Goal: Information Seeking & Learning: Learn about a topic

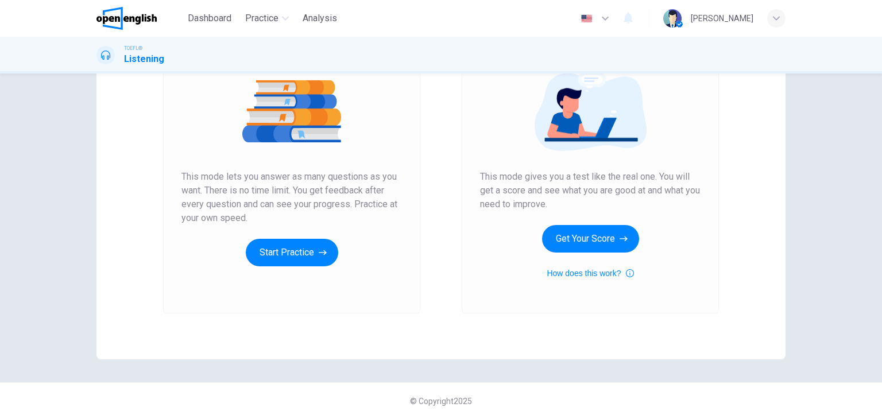
scroll to position [79, 0]
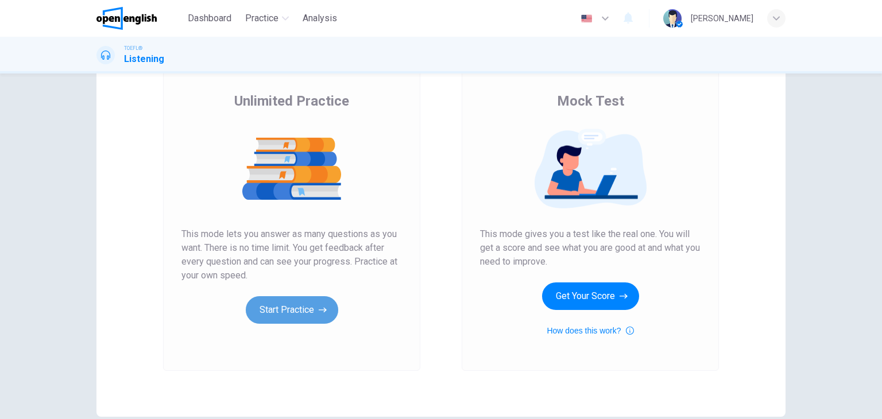
click at [309, 313] on button "Start Practice" at bounding box center [292, 310] width 92 height 28
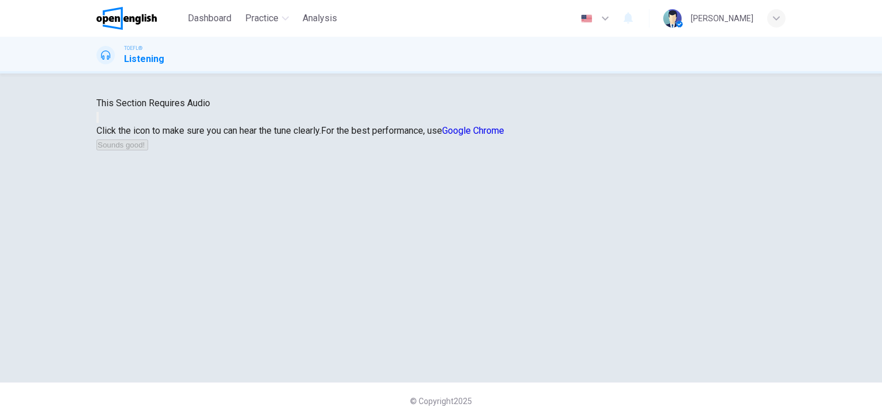
click at [99, 123] on button "button" at bounding box center [97, 117] width 2 height 11
click at [148, 150] on button "Sounds good!" at bounding box center [122, 145] width 52 height 11
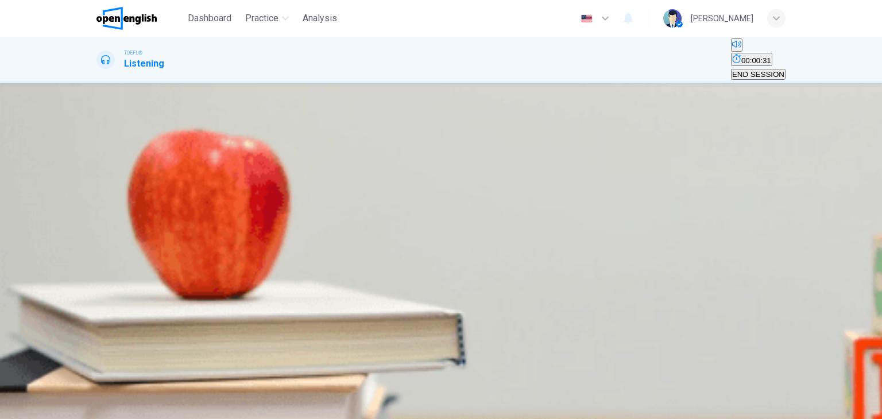
click at [98, 213] on icon "button" at bounding box center [98, 213] width 0 height 0
click at [584, 166] on span "The advantages of using Adelie penguins for research" at bounding box center [575, 161] width 183 height 9
click at [113, 203] on div "07m 00s" at bounding box center [440, 232] width 689 height 59
click at [99, 207] on button "button" at bounding box center [97, 209] width 2 height 11
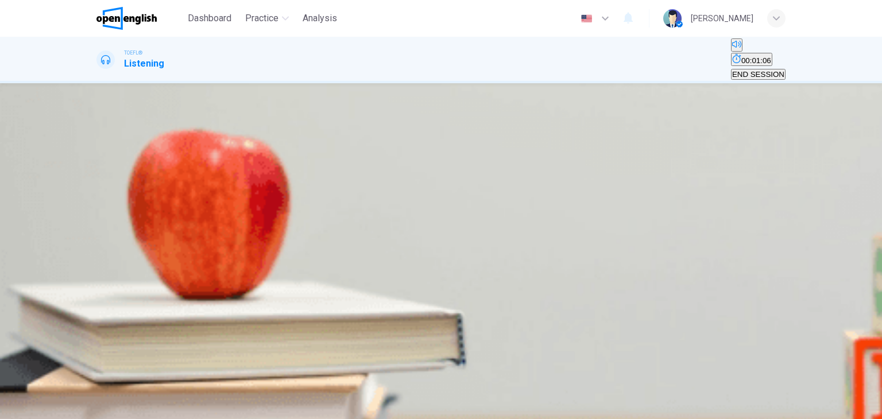
type input "*"
drag, startPoint x: 145, startPoint y: 205, endPoint x: 132, endPoint y: 198, distance: 15.4
click at [96, 218] on span at bounding box center [96, 218] width 0 height 0
click at [98, 213] on icon "button" at bounding box center [98, 213] width 0 height 0
click at [103, 213] on icon "button" at bounding box center [105, 220] width 12 height 14
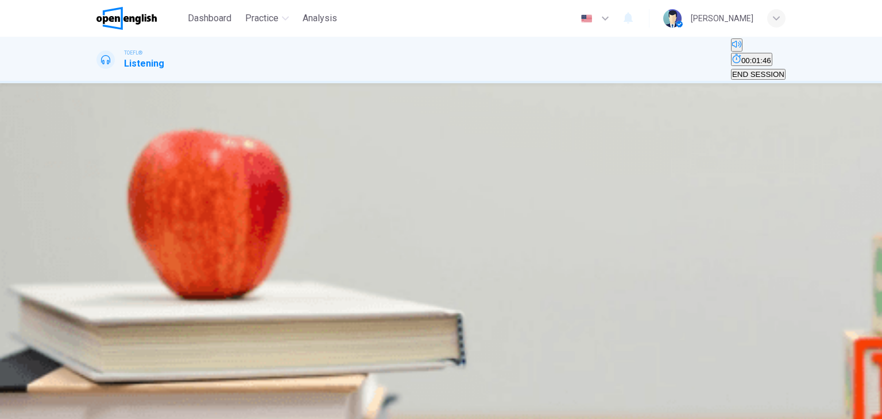
drag, startPoint x: 142, startPoint y: 205, endPoint x: 107, endPoint y: 189, distance: 39.1
click at [107, 203] on div "07m 00s" at bounding box center [440, 232] width 689 height 59
click at [96, 218] on span at bounding box center [96, 218] width 0 height 0
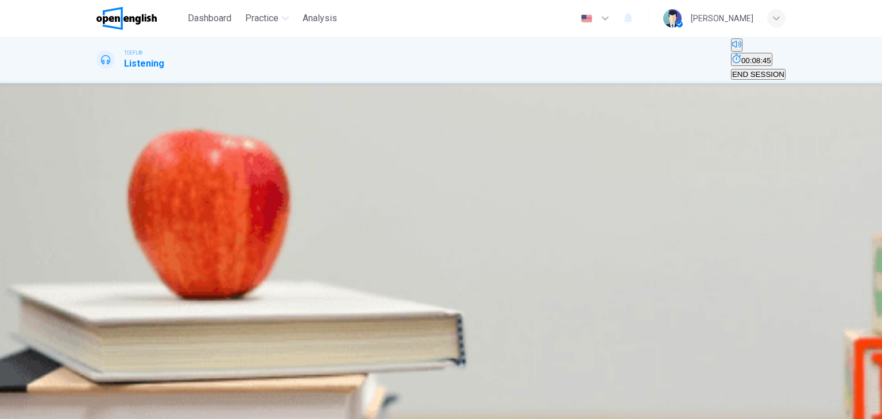
click at [483, 167] on button "C The advantages of using Adelie penguins for research" at bounding box center [576, 158] width 186 height 20
click at [56, 408] on span "SUBMIT" at bounding box center [42, 412] width 29 height 9
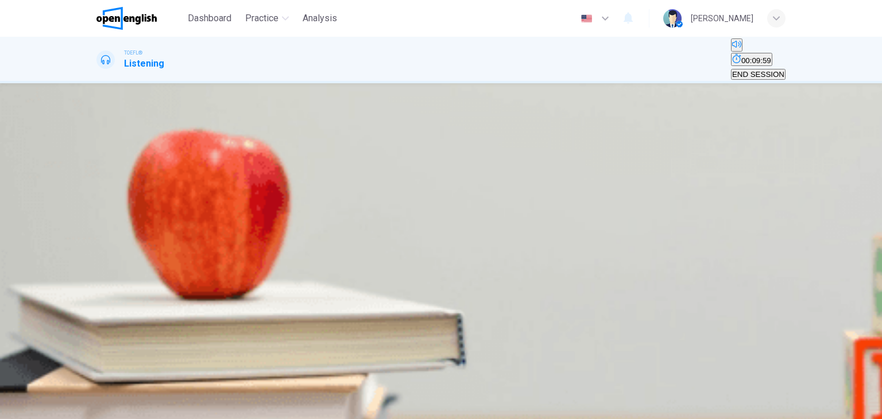
click at [550, 166] on span "It relies on remote data collection techniques" at bounding box center [626, 161] width 152 height 9
click at [64, 407] on button "SUBMIT" at bounding box center [45, 412] width 38 height 11
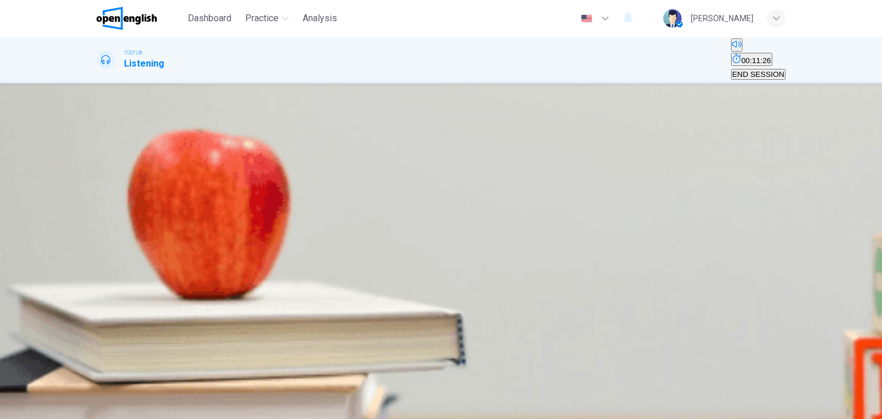
click at [300, 166] on span "Adelie penguins forage for an average of two days at a time" at bounding box center [199, 161] width 202 height 9
click at [64, 407] on button "SUBMIT" at bounding box center [45, 412] width 38 height 11
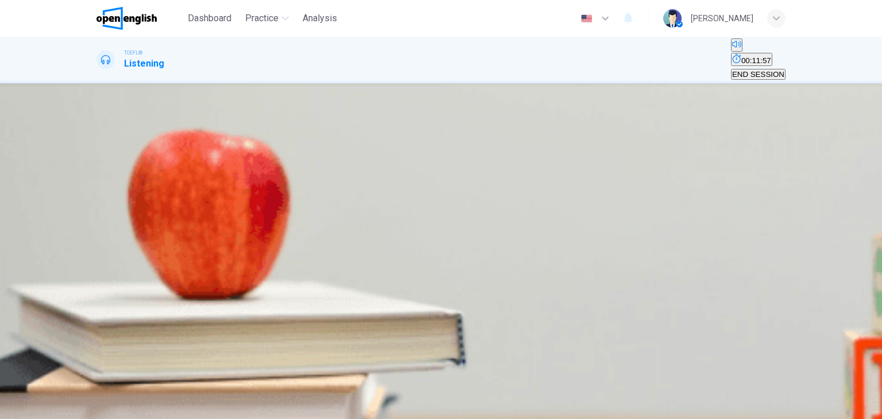
click at [468, 166] on span "The breeding season lasts longer than in small colonies" at bounding box center [374, 161] width 188 height 9
click at [56, 408] on span "SUBMIT" at bounding box center [42, 412] width 29 height 9
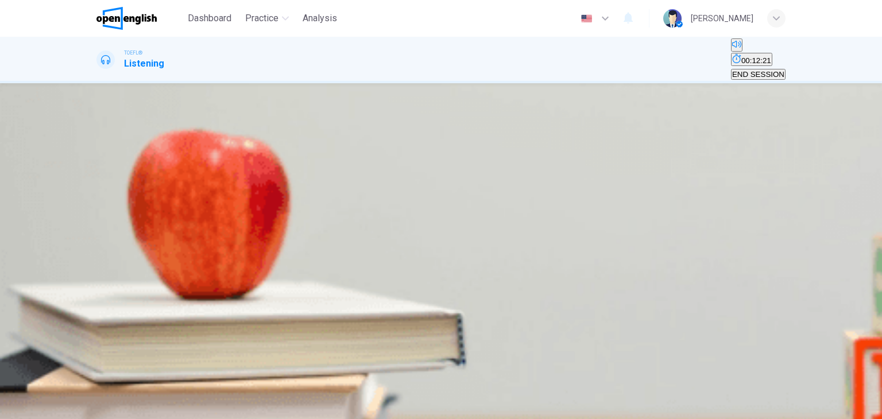
click at [575, 166] on span "Rising temperatures cause Adelie penguin populations to increase" at bounding box center [463, 161] width 224 height 9
click at [56, 408] on span "SUBMIT" at bounding box center [42, 412] width 29 height 9
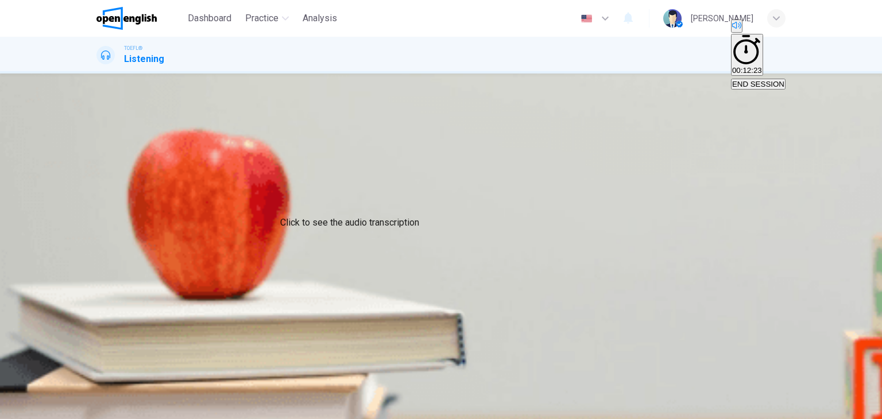
click at [98, 233] on icon "Click to see the audio transcription" at bounding box center [98, 233] width 0 height 0
click at [675, 419] on div at bounding box center [441, 419] width 882 height 0
click at [98, 203] on icon "button" at bounding box center [98, 203] width 0 height 0
click at [98, 233] on icon "Click to see the audio transcription" at bounding box center [98, 233] width 0 height 0
type input "*"
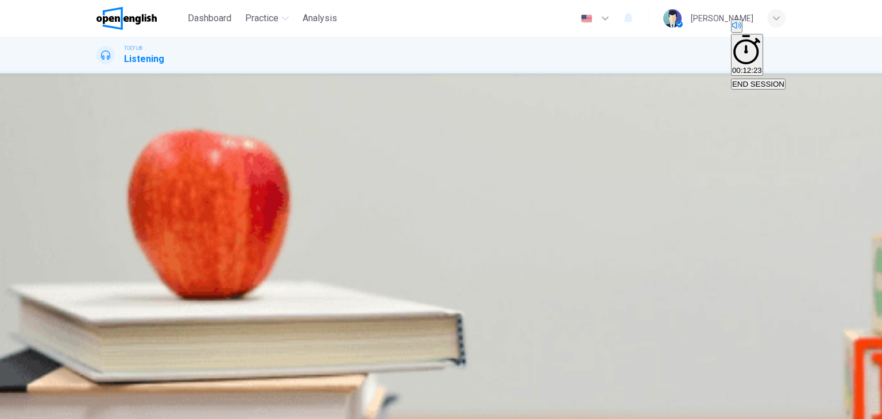
click at [652, 419] on div at bounding box center [441, 419] width 882 height 0
click at [99, 225] on button "Click to see the audio transcription" at bounding box center [97, 230] width 2 height 11
type input "*"
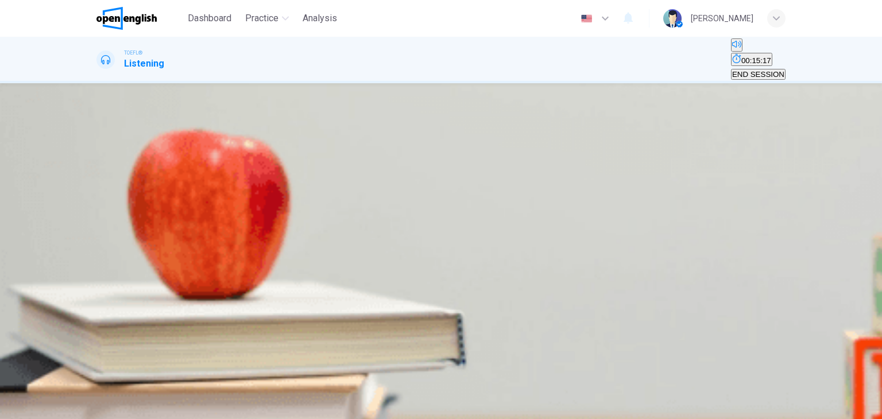
click at [109, 213] on icon "button" at bounding box center [105, 220] width 12 height 14
click at [96, 218] on span at bounding box center [96, 218] width 0 height 0
click at [105, 214] on icon "button" at bounding box center [105, 219] width 10 height 10
click at [99, 205] on button "button" at bounding box center [97, 209] width 2 height 11
drag, startPoint x: 188, startPoint y: 201, endPoint x: 199, endPoint y: 205, distance: 11.1
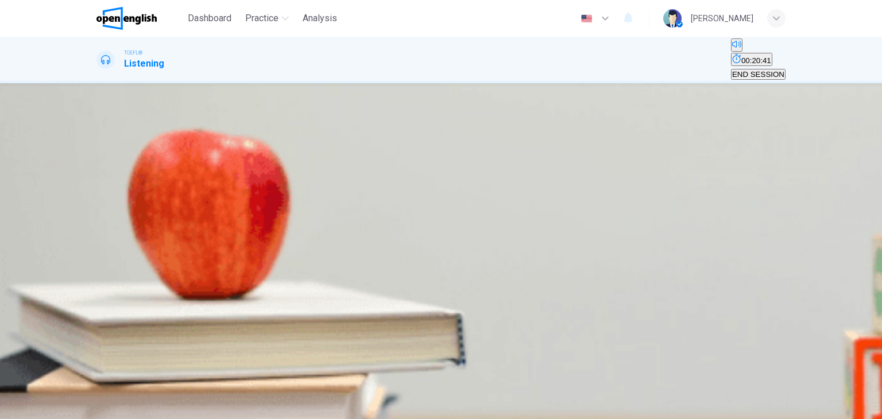
click at [96, 218] on span at bounding box center [96, 218] width 0 height 0
click at [485, 166] on span "Art movements worldwide in the twentieth century" at bounding box center [400, 161] width 168 height 9
click at [56, 408] on span "SUBMIT" at bounding box center [42, 412] width 29 height 9
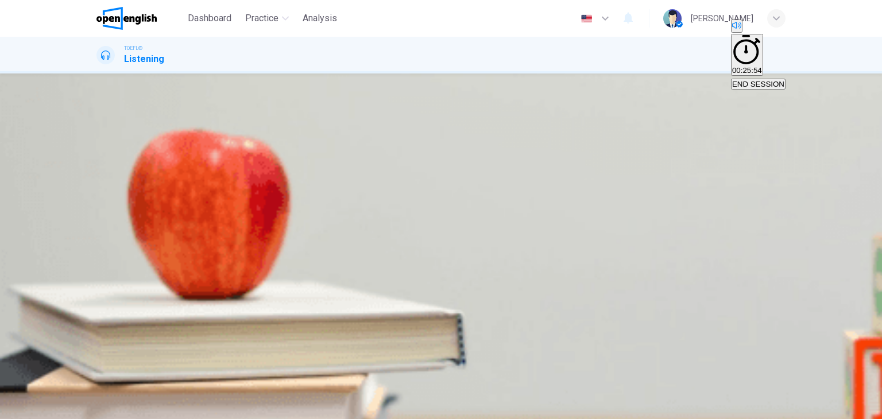
click at [110, 203] on icon "button" at bounding box center [105, 210] width 12 height 14
click at [636, 179] on div "A Art movements in the Western World in the modern era B Art movements worldwid…" at bounding box center [440, 158] width 689 height 41
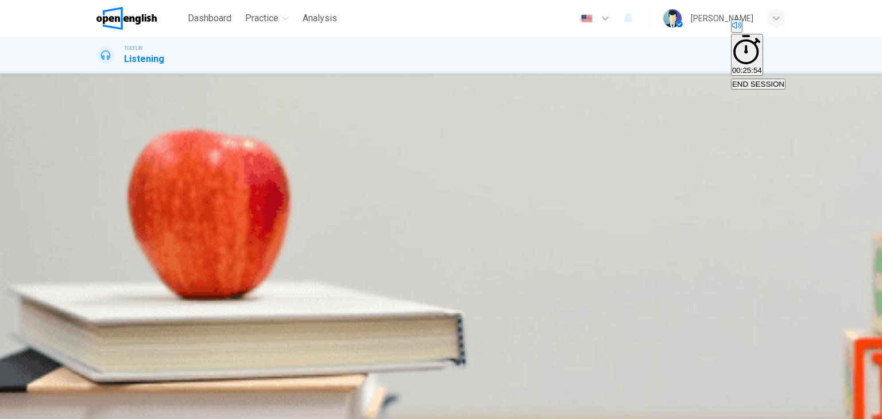
click at [98, 203] on icon "button" at bounding box center [98, 203] width 0 height 0
drag, startPoint x: 133, startPoint y: 205, endPoint x: 122, endPoint y: 202, distance: 11.8
click at [122, 208] on div at bounding box center [440, 208] width 689 height 0
click at [99, 203] on button "button" at bounding box center [97, 200] width 2 height 11
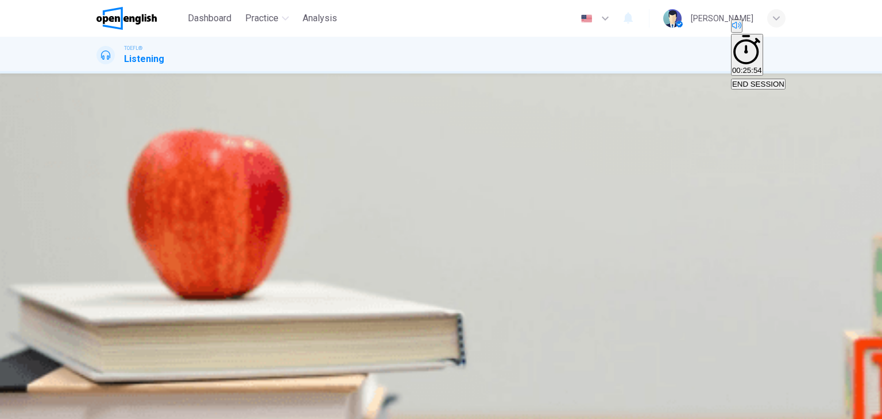
click at [99, 203] on button "button" at bounding box center [97, 200] width 2 height 11
click at [98, 203] on icon "button" at bounding box center [98, 203] width 0 height 0
click at [611, 179] on div "A Art movements in the Western World in the modern era B Art movements worldwid…" at bounding box center [440, 158] width 689 height 41
click at [98, 203] on icon "button" at bounding box center [98, 203] width 0 height 0
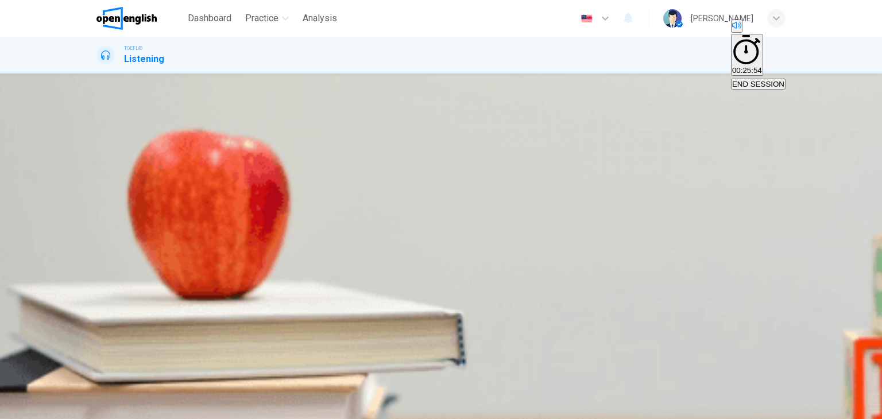
click at [98, 203] on icon "button" at bounding box center [98, 203] width 0 height 0
click at [621, 179] on div "A Art movements in the Western World in the modern era B Art movements worldwid…" at bounding box center [440, 158] width 689 height 41
click at [629, 179] on div "A Art movements in the Western World in the modern era B Art movements worldwid…" at bounding box center [440, 158] width 689 height 41
click at [98, 203] on icon "button" at bounding box center [98, 203] width 0 height 0
click at [99, 199] on button "button" at bounding box center [97, 200] width 2 height 11
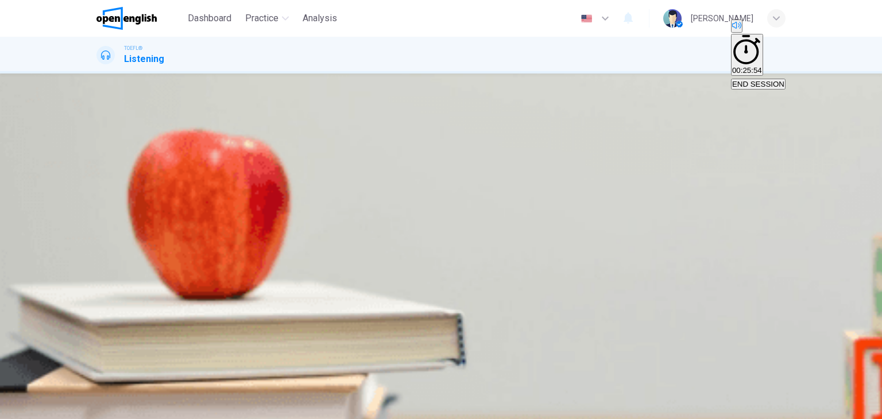
click at [99, 199] on button "button" at bounding box center [97, 200] width 2 height 11
click at [96, 208] on span at bounding box center [96, 208] width 0 height 0
click at [98, 203] on icon "button" at bounding box center [98, 203] width 0 height 0
click at [110, 204] on icon "button" at bounding box center [105, 209] width 10 height 10
click at [98, 203] on icon "button" at bounding box center [98, 203] width 0 height 0
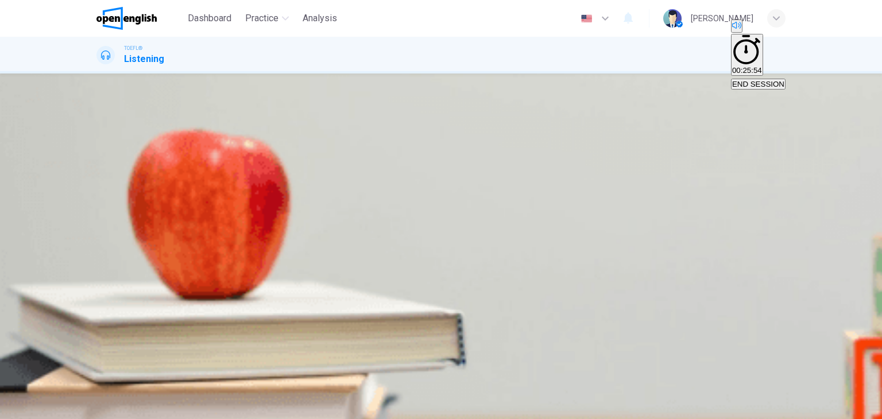
click at [613, 179] on div "A Art movements in the Western World in the modern era B Art movements worldwid…" at bounding box center [440, 158] width 689 height 41
click at [98, 203] on icon "button" at bounding box center [98, 203] width 0 height 0
click at [99, 200] on button "button" at bounding box center [97, 200] width 2 height 11
click at [98, 203] on icon "button" at bounding box center [98, 203] width 0 height 0
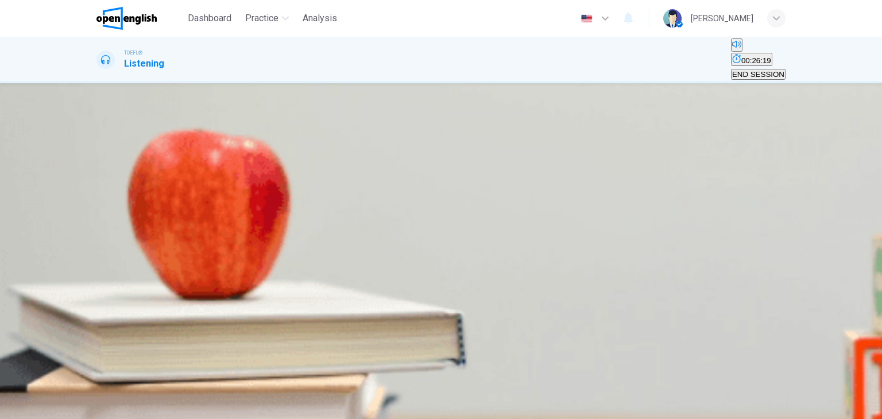
click at [98, 213] on icon "button" at bounding box center [98, 213] width 0 height 0
click at [644, 189] on div "A To contrast it with earlier, more traditional movements B As an example of mo…" at bounding box center [440, 168] width 689 height 41
click at [99, 207] on button "button" at bounding box center [97, 209] width 2 height 11
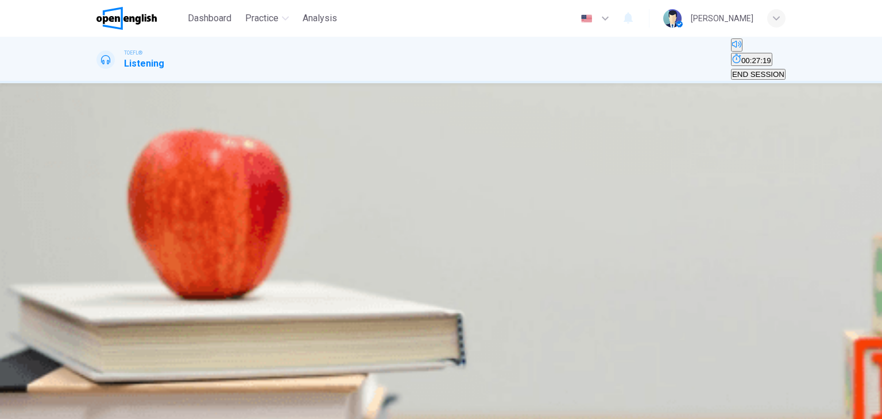
click at [99, 207] on button "button" at bounding box center [97, 209] width 2 height 11
click at [110, 214] on icon "button" at bounding box center [105, 219] width 10 height 10
click at [110, 213] on icon "button" at bounding box center [105, 220] width 12 height 14
click at [96, 218] on span at bounding box center [96, 218] width 0 height 0
click at [98, 213] on icon "button" at bounding box center [98, 213] width 0 height 0
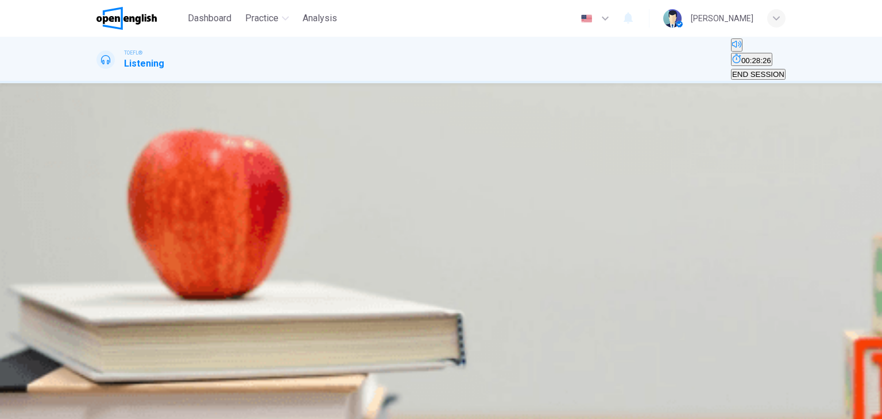
click at [277, 178] on div "D" at bounding box center [188, 173] width 180 height 9
click at [56, 408] on span "SUBMIT" at bounding box center [42, 412] width 29 height 9
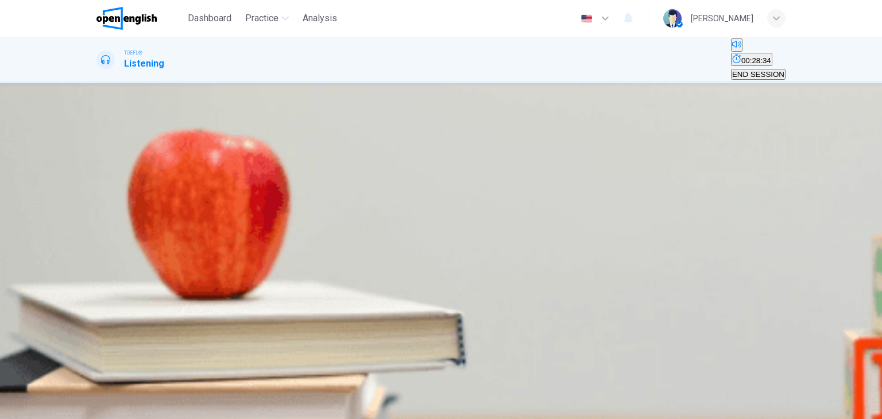
click at [98, 213] on icon "button" at bounding box center [98, 213] width 0 height 0
click at [96, 218] on span at bounding box center [96, 218] width 0 height 0
click at [624, 189] on div "A They were signed by both artists and politicians B They were drawn up with th…" at bounding box center [440, 168] width 689 height 41
click at [644, 189] on div "A They were signed by both artists and politicians B They were drawn up with th…" at bounding box center [440, 168] width 689 height 41
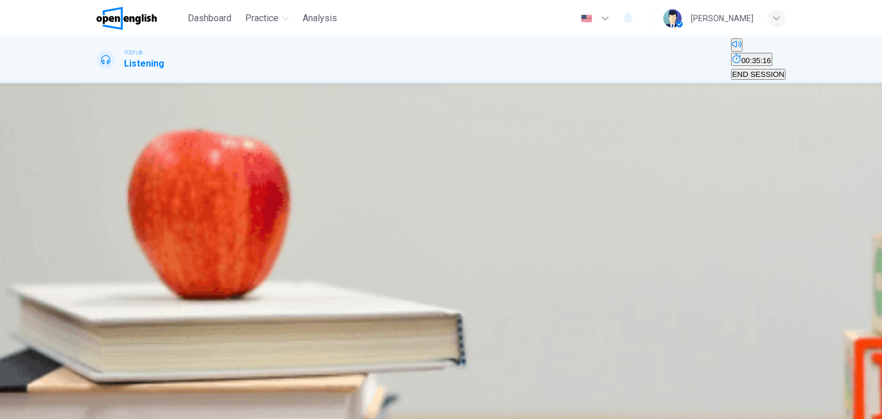
click at [454, 166] on span "Some political parties considered them a threat" at bounding box center [534, 161] width 160 height 9
click at [56, 408] on span "SUBMIT" at bounding box center [42, 412] width 29 height 9
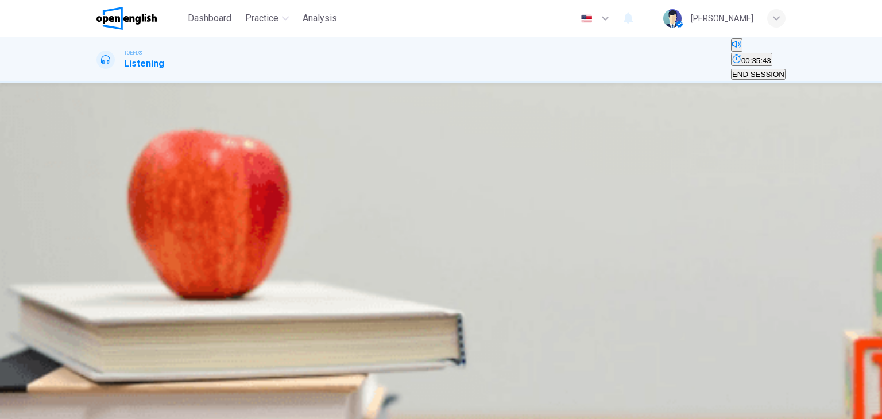
click at [96, 197] on span at bounding box center [96, 197] width 0 height 0
click at [103, 200] on icon "button" at bounding box center [105, 199] width 12 height 14
type input "**"
click at [110, 200] on icon "button" at bounding box center [105, 199] width 10 height 10
click at [98, 192] on icon "button" at bounding box center [98, 192] width 0 height 0
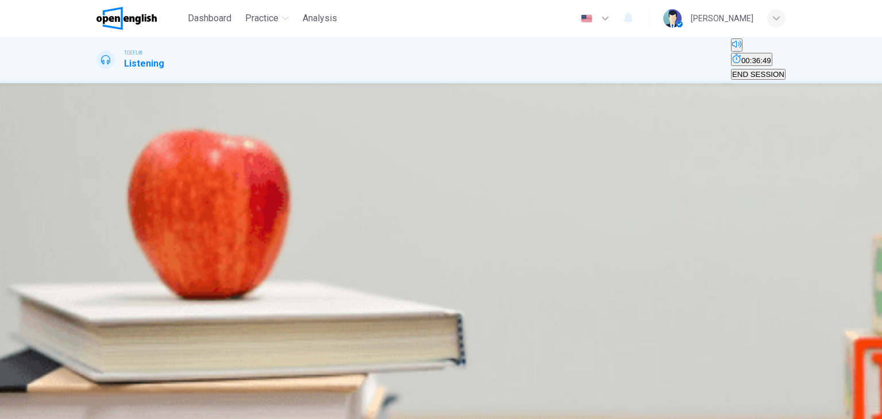
click at [98, 192] on icon "button" at bounding box center [98, 192] width 0 height 0
click at [520, 166] on span "Because it was more vibrant and expressive than previous movements" at bounding box center [597, 161] width 239 height 9
click at [105, 204] on icon "button" at bounding box center [105, 199] width 10 height 10
click at [98, 192] on icon "button" at bounding box center [98, 192] width 0 height 0
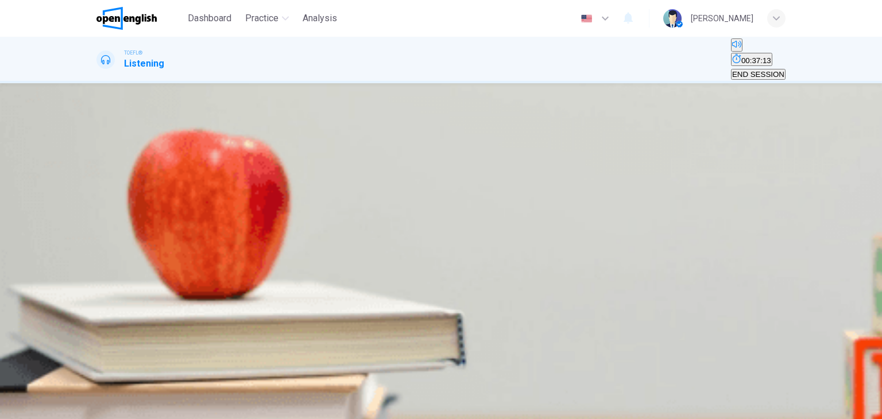
click at [105, 204] on icon "button" at bounding box center [105, 199] width 10 height 10
click at [56, 408] on span "SUBMIT" at bounding box center [42, 412] width 29 height 9
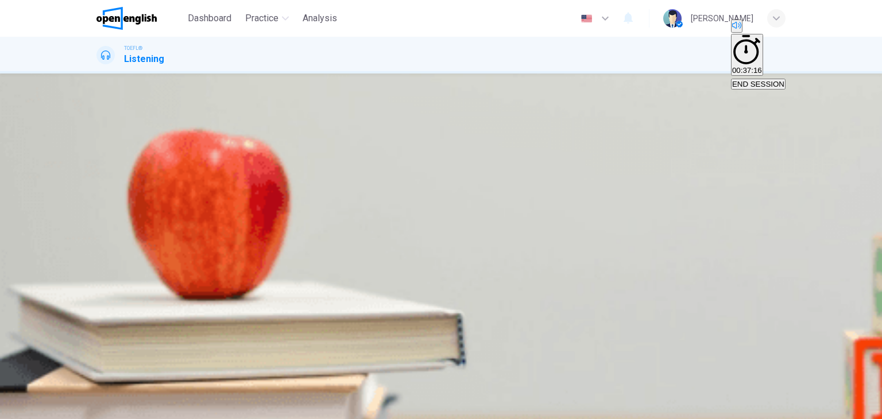
type input "**"
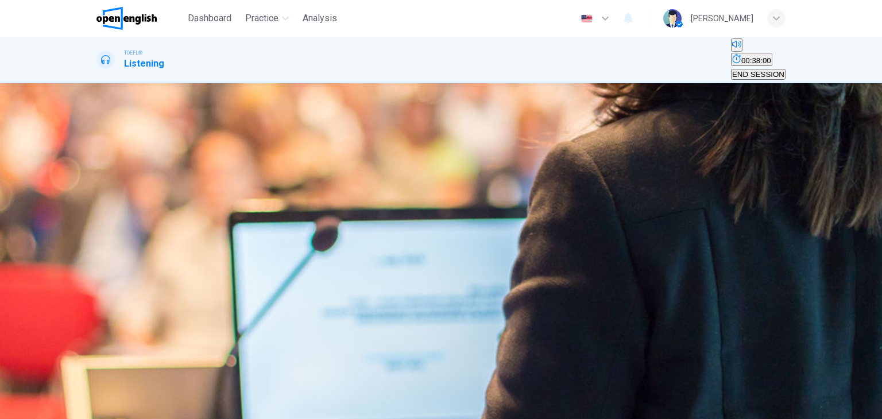
click at [99, 204] on button "button" at bounding box center [97, 209] width 2 height 11
click at [610, 405] on div "SKIP SUBMIT" at bounding box center [441, 412] width 882 height 14
click at [592, 405] on div "SKIP SUBMIT" at bounding box center [441, 412] width 882 height 14
click at [318, 187] on span "The life of a painter in nineteenth century [GEOGRAPHIC_DATA]" at bounding box center [208, 182] width 221 height 9
click at [56, 408] on span "SUBMIT" at bounding box center [42, 412] width 29 height 9
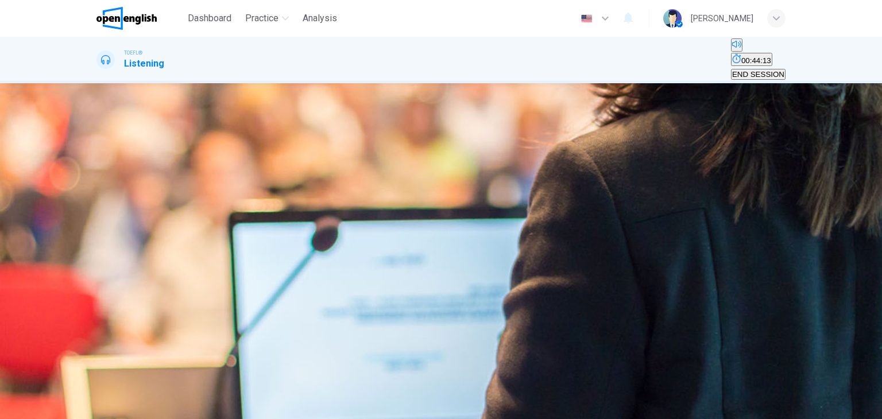
scroll to position [57, 0]
click at [330, 161] on span "To imply that [PERSON_NAME] have been influenced by living there" at bounding box center [214, 161] width 233 height 9
click at [56, 408] on span "SUBMIT" at bounding box center [42, 412] width 29 height 9
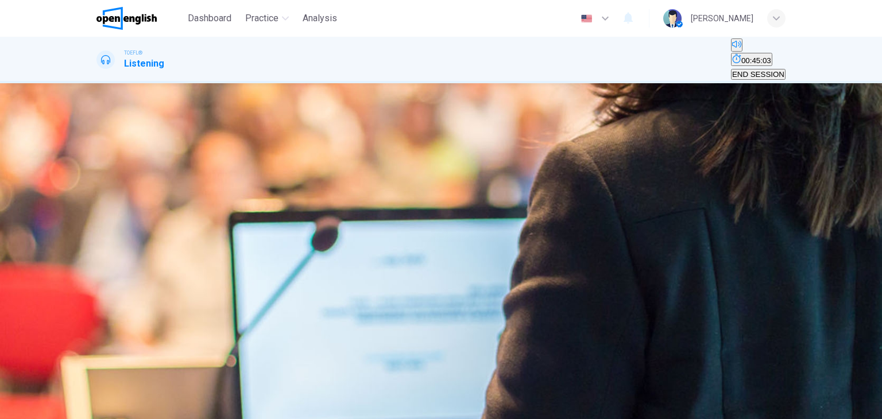
scroll to position [0, 0]
click at [96, 218] on span at bounding box center [96, 218] width 0 height 0
click at [98, 213] on icon "button" at bounding box center [98, 213] width 0 height 0
click at [96, 218] on span at bounding box center [96, 218] width 0 height 0
click at [98, 213] on icon "button" at bounding box center [98, 213] width 0 height 0
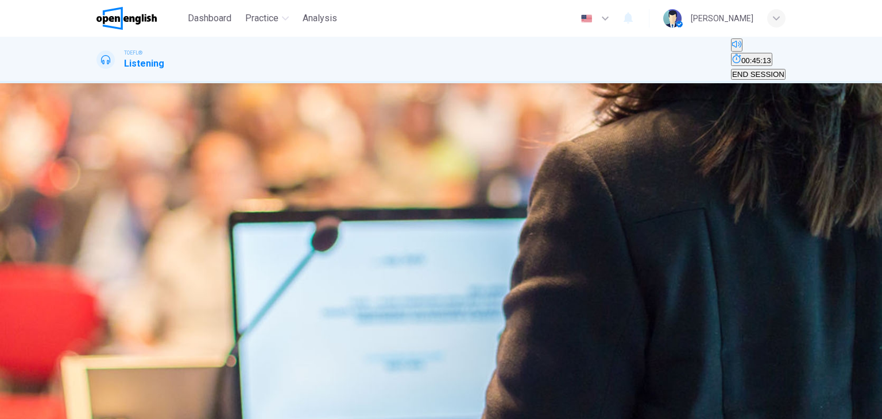
click at [98, 213] on icon "button" at bounding box center [98, 213] width 0 height 0
type input "**"
click at [96, 218] on span at bounding box center [96, 218] width 0 height 0
click at [98, 213] on icon "button" at bounding box center [98, 213] width 0 height 0
click at [553, 166] on span "They were annoyed to have a [DEMOGRAPHIC_DATA] student" at bounding box center [585, 161] width 216 height 9
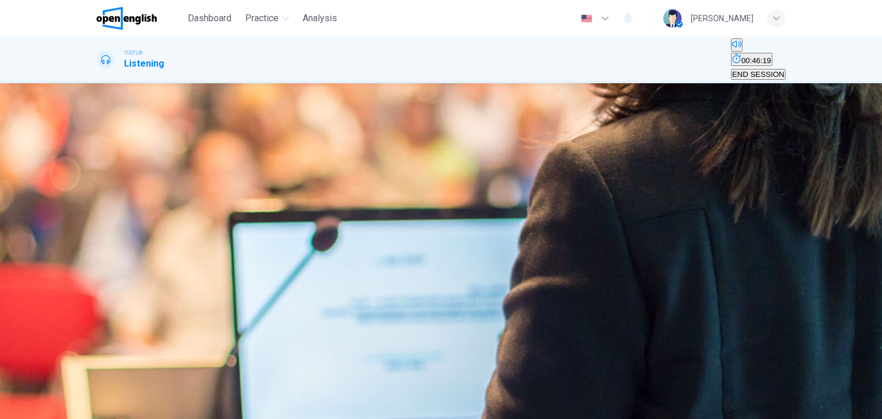
click at [64, 407] on button "SUBMIT" at bounding box center [45, 412] width 38 height 11
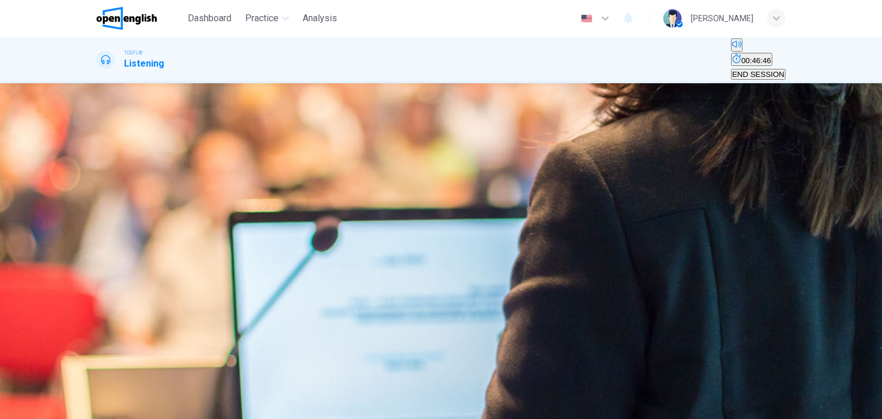
click at [99, 204] on button "button" at bounding box center [97, 209] width 2 height 11
click at [99, 208] on button "button" at bounding box center [97, 209] width 2 height 11
click at [410, 157] on div "B" at bounding box center [372, 153] width 195 height 9
click at [481, 405] on div "SKIP SUBMIT" at bounding box center [441, 412] width 882 height 14
click at [64, 407] on button "SUBMIT" at bounding box center [45, 412] width 38 height 11
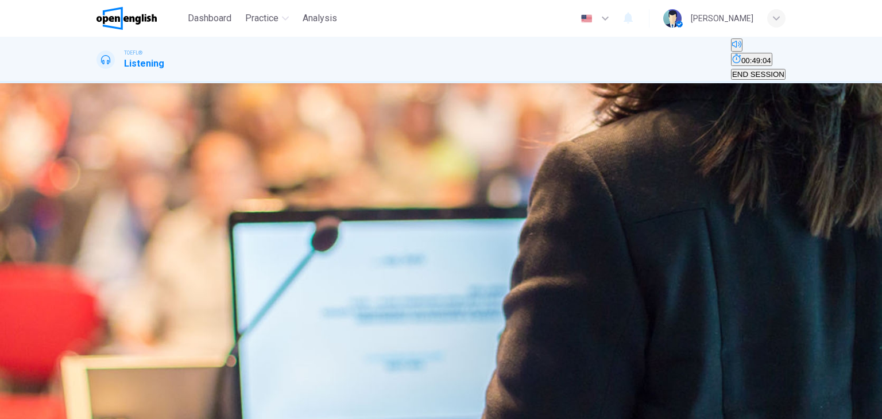
click at [404, 187] on span "Her career was more successful in [GEOGRAPHIC_DATA] than in [GEOGRAPHIC_DATA]" at bounding box center [251, 182] width 306 height 9
click at [64, 407] on button "SUBMIT" at bounding box center [45, 412] width 38 height 11
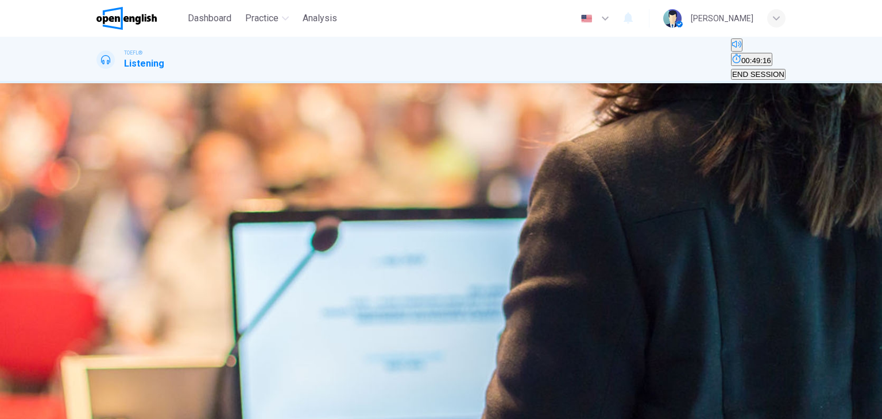
scroll to position [57, 0]
click at [404, 187] on span "Her career was more successful in [GEOGRAPHIC_DATA] than in [GEOGRAPHIC_DATA]" at bounding box center [251, 182] width 306 height 9
click at [64, 407] on button "SUBMIT" at bounding box center [45, 412] width 38 height 11
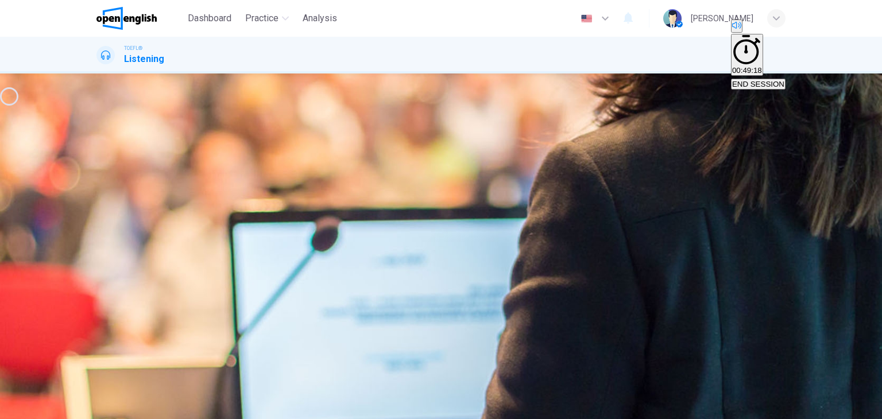
type input "**"
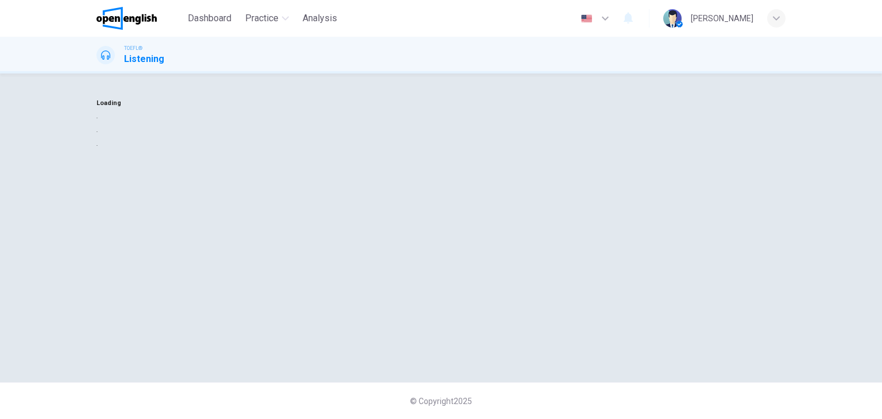
scroll to position [0, 0]
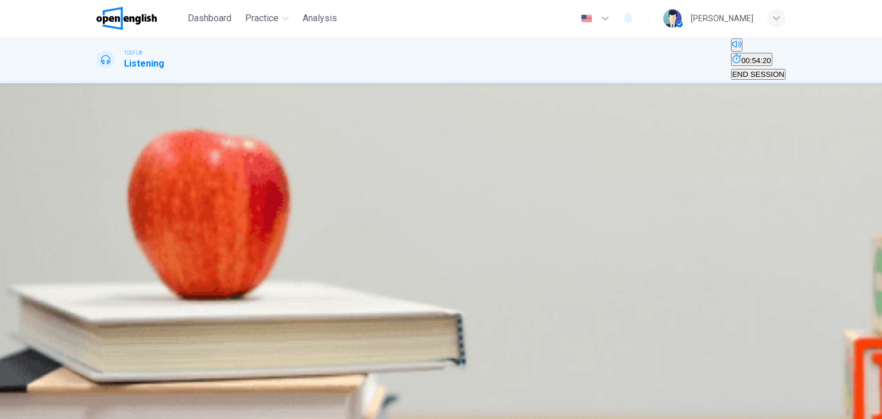
click at [98, 213] on icon "button" at bounding box center [98, 213] width 0 height 0
type input "*"
drag, startPoint x: 140, startPoint y: 199, endPoint x: 115, endPoint y: 205, distance: 25.9
click at [115, 205] on div "02m 27s" at bounding box center [440, 232] width 689 height 59
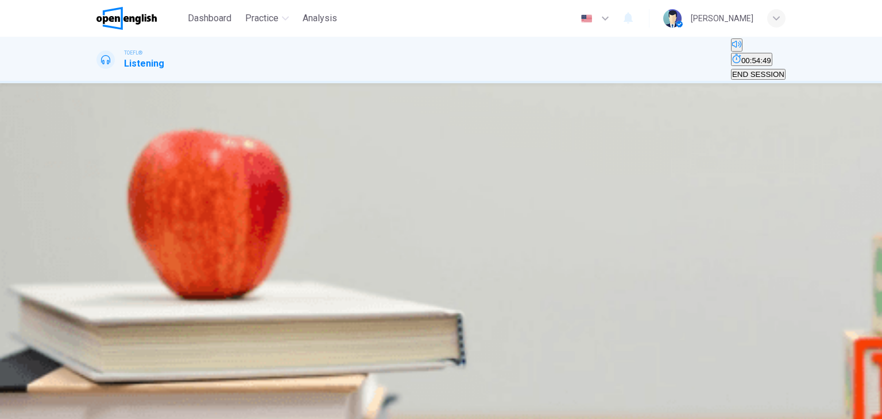
drag, startPoint x: 147, startPoint y: 199, endPoint x: 131, endPoint y: 200, distance: 16.2
click at [96, 218] on span at bounding box center [96, 218] width 0 height 0
click at [98, 213] on icon "button" at bounding box center [98, 213] width 0 height 0
click at [110, 203] on div at bounding box center [440, 203] width 689 height 0
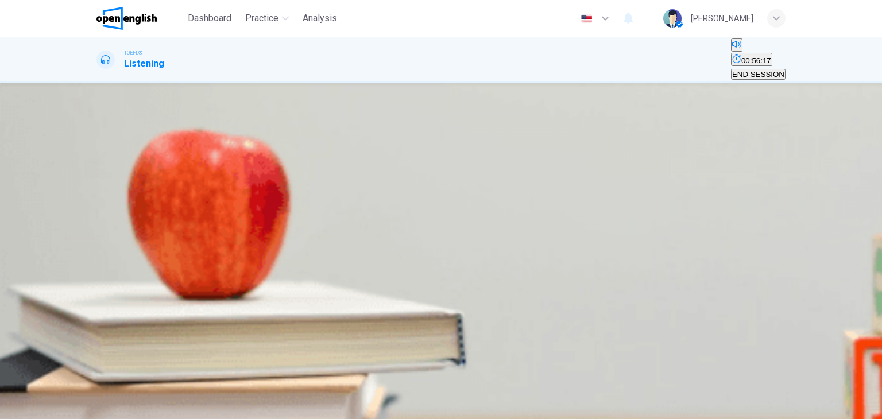
click at [117, 204] on div "01m 34s" at bounding box center [440, 232] width 689 height 59
click at [99, 205] on button "button" at bounding box center [97, 209] width 2 height 11
click at [96, 218] on span at bounding box center [96, 218] width 0 height 0
click at [98, 213] on icon "button" at bounding box center [98, 213] width 0 height 0
click at [108, 214] on icon "button" at bounding box center [105, 219] width 10 height 10
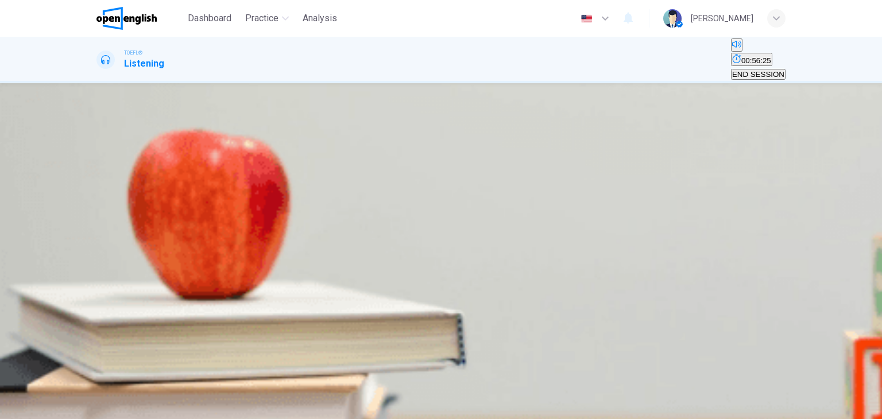
click at [108, 213] on icon "button" at bounding box center [105, 220] width 12 height 14
click at [108, 214] on icon "button" at bounding box center [105, 219] width 10 height 10
click at [108, 213] on icon "button" at bounding box center [105, 220] width 12 height 14
type input "*"
click at [415, 188] on button "D Both A and B" at bounding box center [406, 178] width 47 height 20
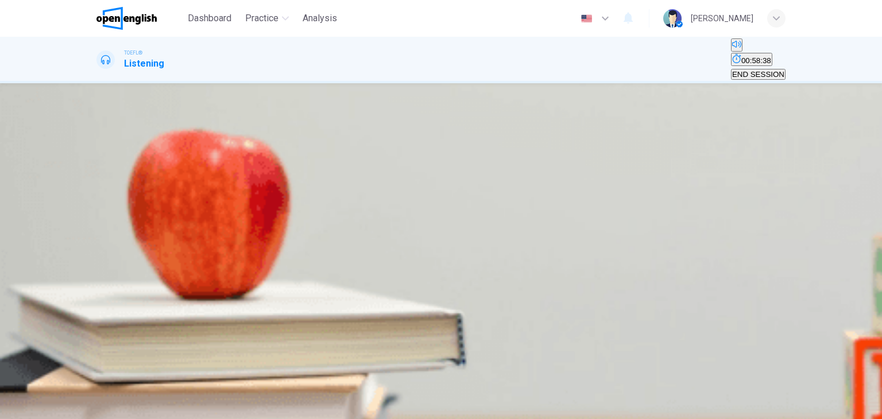
click at [56, 408] on span "SUBMIT" at bounding box center [42, 412] width 29 height 9
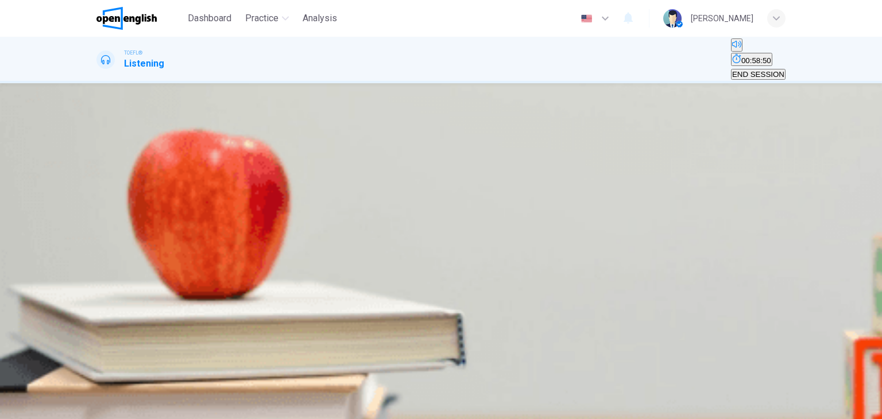
click at [503, 166] on span "By not leaving things to the last minute" at bounding box center [437, 161] width 131 height 9
click at [64, 407] on button "SUBMIT" at bounding box center [45, 412] width 38 height 11
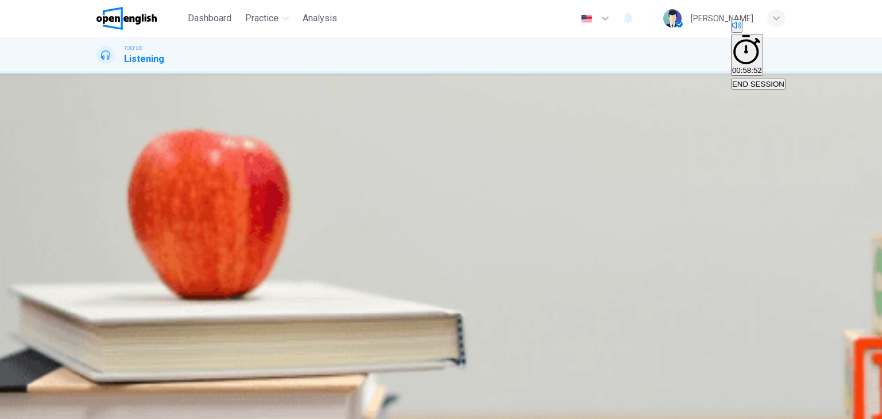
drag, startPoint x: 625, startPoint y: 387, endPoint x: 628, endPoint y: 373, distance: 13.7
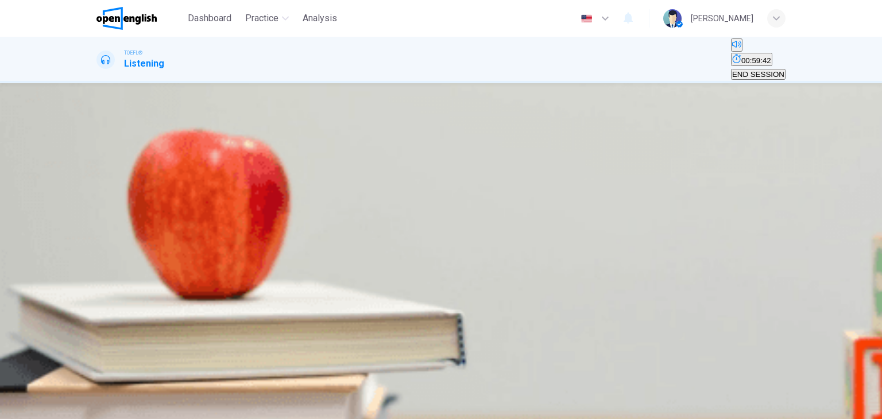
click at [515, 166] on span "Turning things around to be more on top of assignments" at bounding box center [419, 161] width 190 height 9
click at [64, 407] on button "SUBMIT" at bounding box center [45, 412] width 38 height 11
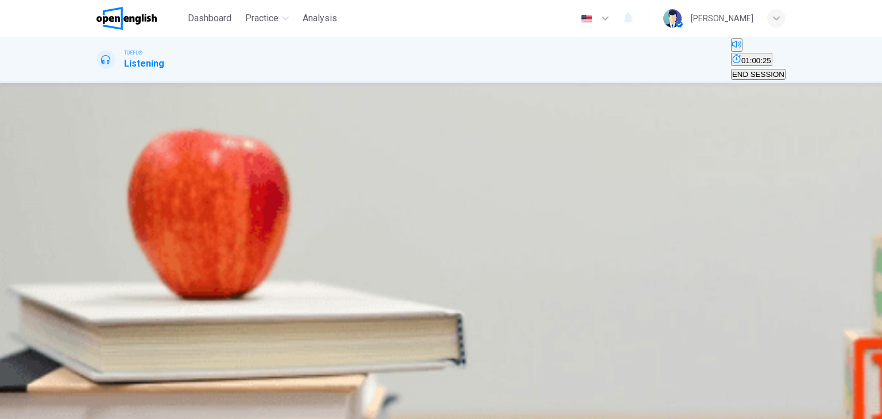
click at [721, 166] on span "All of the above" at bounding box center [747, 161] width 53 height 9
click at [56, 408] on span "SUBMIT" at bounding box center [42, 412] width 29 height 9
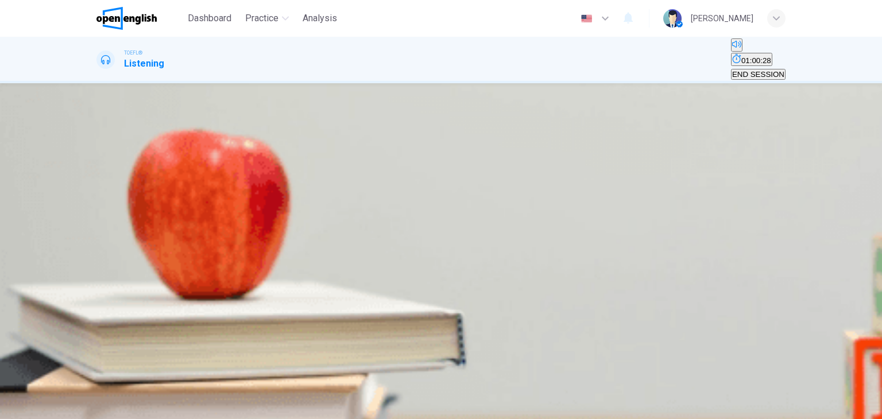
click at [111, 171] on icon "button" at bounding box center [105, 164] width 12 height 14
type input "*"
click at [536, 225] on span "He assumes that he has done something wrong" at bounding box center [455, 220] width 162 height 9
click at [64, 407] on button "SUBMIT" at bounding box center [45, 412] width 38 height 11
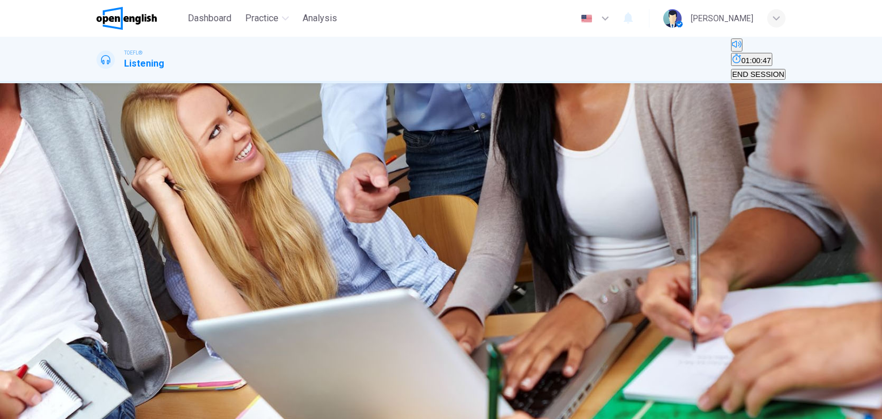
click at [98, 192] on icon "button" at bounding box center [98, 192] width 0 height 0
drag, startPoint x: 159, startPoint y: 196, endPoint x: 137, endPoint y: 192, distance: 22.8
click at [125, 197] on div at bounding box center [440, 197] width 689 height 0
click at [109, 199] on icon "button" at bounding box center [105, 199] width 10 height 10
type input "*"
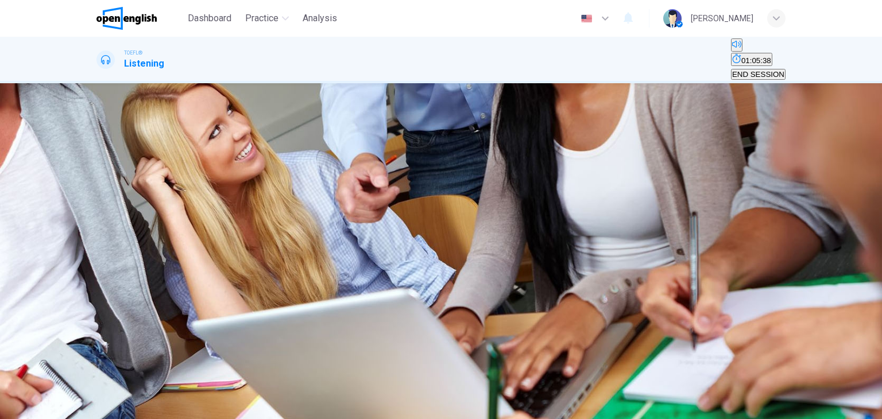
click at [98, 192] on icon "button" at bounding box center [98, 192] width 0 height 0
click at [496, 166] on span "Types of teeth and age of appearance" at bounding box center [449, 161] width 129 height 9
click at [64, 408] on icon "button" at bounding box center [60, 411] width 7 height 7
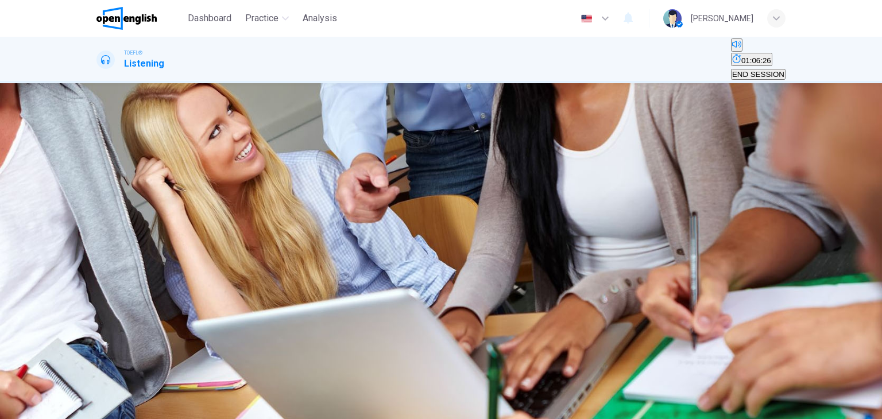
click at [267, 166] on span "Between 6 months and 2 years" at bounding box center [214, 161] width 106 height 9
click at [64, 407] on button "SUBMIT" at bounding box center [45, 412] width 38 height 11
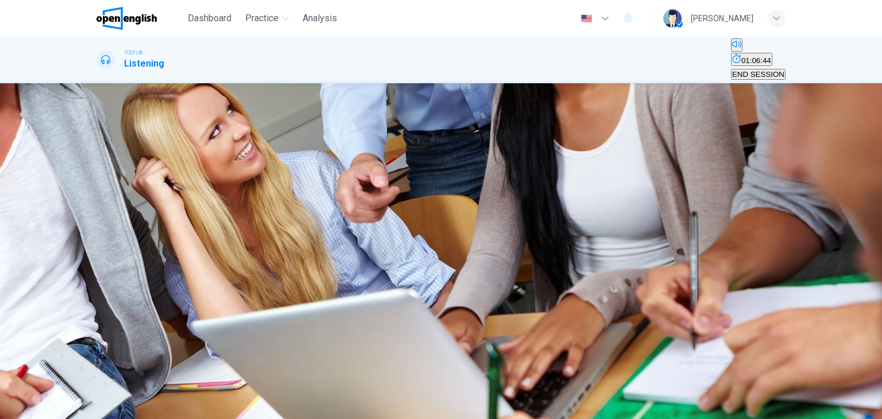
click at [359, 187] on span "Developing [MEDICAL_DATA] between the ages of [DEMOGRAPHIC_DATA]" at bounding box center [228, 182] width 261 height 9
click at [56, 408] on span "SUBMIT" at bounding box center [42, 412] width 29 height 9
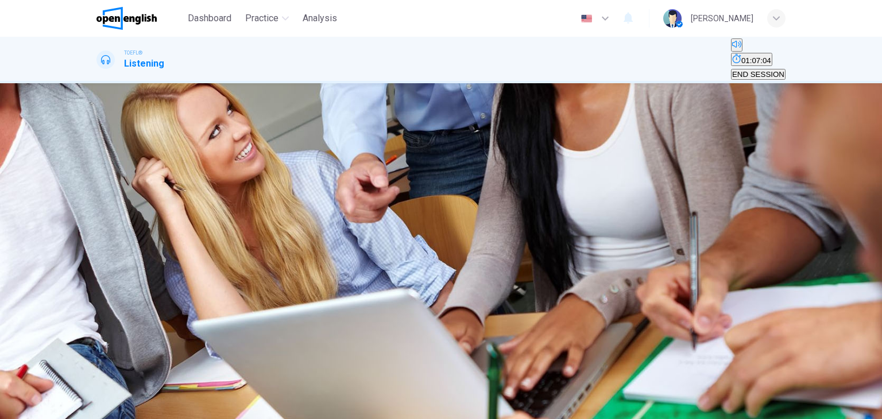
drag, startPoint x: 517, startPoint y: 205, endPoint x: 515, endPoint y: 198, distance: 7.5
click at [171, 167] on button "A Being born with teeth" at bounding box center [133, 158] width 74 height 20
click at [405, 166] on span "Having [MEDICAL_DATA] that never grew in" at bounding box center [330, 161] width 150 height 9
click at [64, 408] on icon "button" at bounding box center [60, 411] width 7 height 7
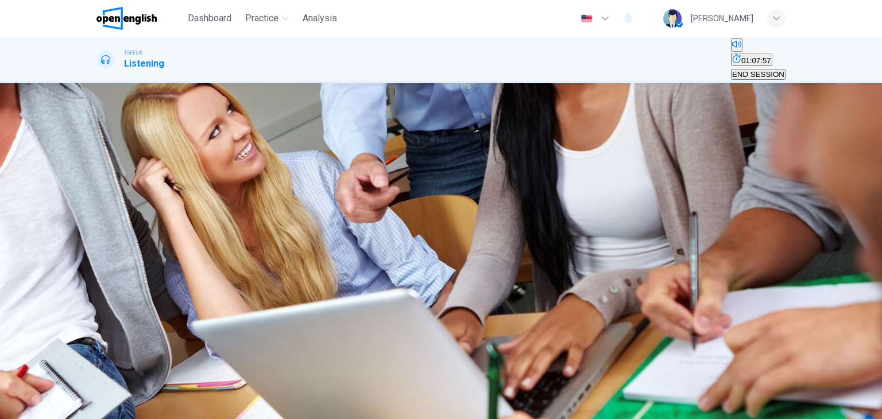
click at [560, 166] on span "Surgeons remove them to prevent potential problems" at bounding box center [603, 161] width 180 height 9
click at [505, 166] on span "[MEDICAL_DATA] become infected" at bounding box center [451, 161] width 120 height 9
click at [64, 407] on button "SUBMIT" at bounding box center [45, 412] width 38 height 11
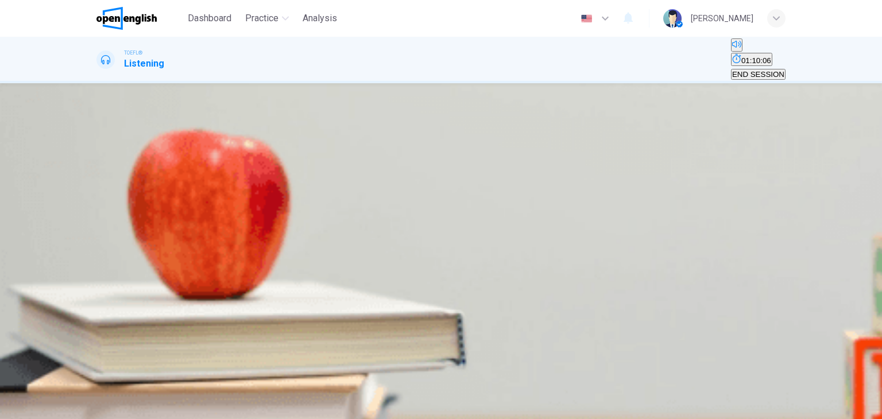
click at [98, 192] on icon "button" at bounding box center [98, 192] width 0 height 0
type input "*"
drag, startPoint x: 137, startPoint y: 198, endPoint x: 126, endPoint y: 202, distance: 11.4
click at [96, 197] on span at bounding box center [96, 197] width 0 height 0
click at [98, 192] on icon "button" at bounding box center [98, 192] width 0 height 0
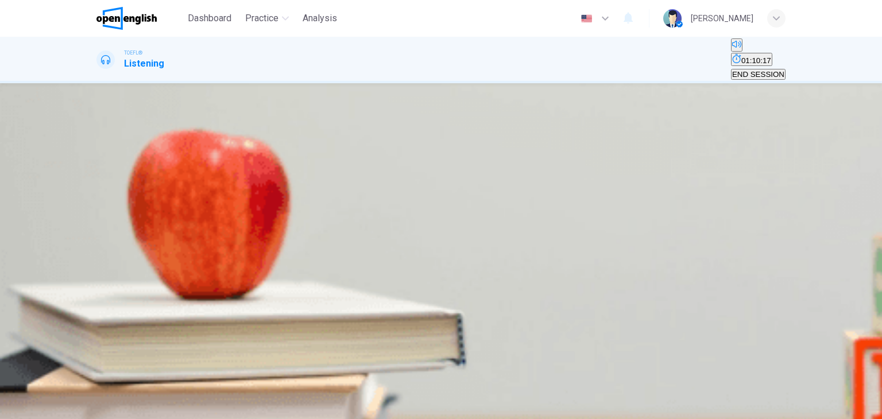
click at [96, 197] on span at bounding box center [96, 197] width 0 height 0
drag, startPoint x: 134, startPoint y: 203, endPoint x: 149, endPoint y: 202, distance: 14.4
click at [96, 197] on span at bounding box center [96, 197] width 0 height 0
click at [98, 192] on icon "button" at bounding box center [98, 192] width 0 height 0
drag, startPoint x: 137, startPoint y: 205, endPoint x: 126, endPoint y: 206, distance: 11.0
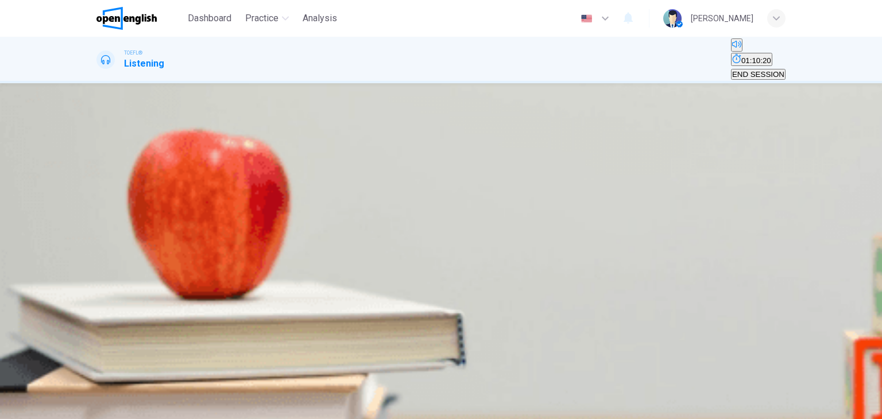
click at [96, 197] on span at bounding box center [96, 197] width 0 height 0
click at [110, 204] on icon "button" at bounding box center [105, 199] width 10 height 10
click at [98, 192] on icon "button" at bounding box center [98, 192] width 0 height 0
type input "*"
click at [517, 166] on span "To ask him if he would like to be a tutor" at bounding box center [470, 161] width 132 height 9
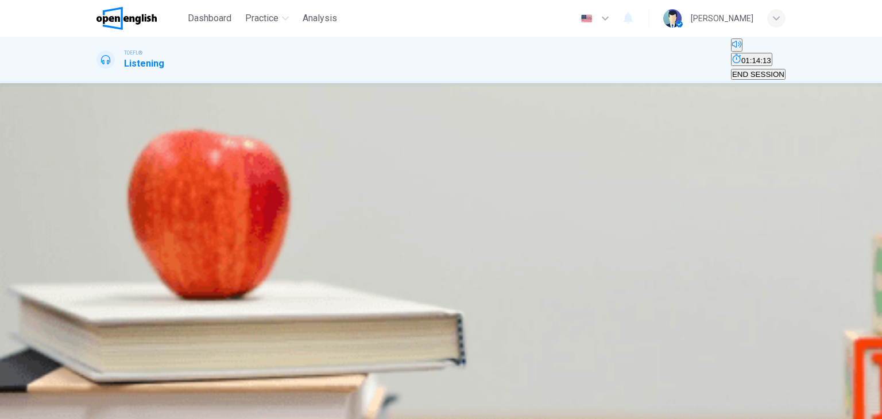
click at [56, 408] on span "SUBMIT" at bounding box center [42, 412] width 29 height 9
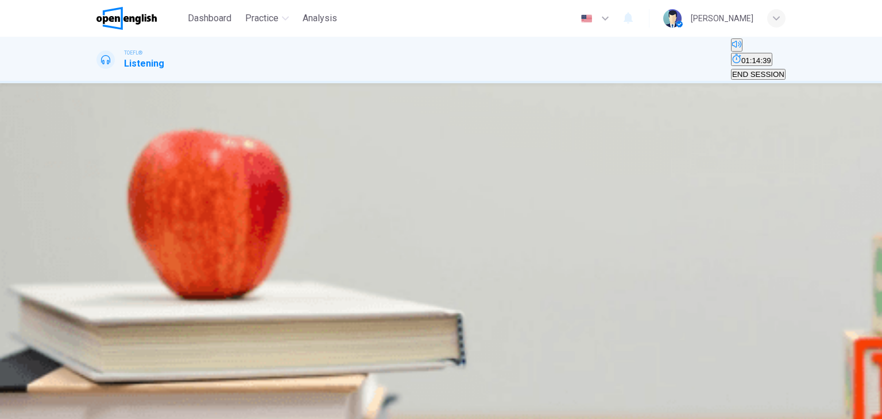
drag, startPoint x: 492, startPoint y: 309, endPoint x: 501, endPoint y: 310, distance: 8.6
click at [346, 167] on button "C Take a class about teaching" at bounding box center [297, 158] width 97 height 20
click at [64, 407] on button "SUBMIT" at bounding box center [45, 412] width 38 height 11
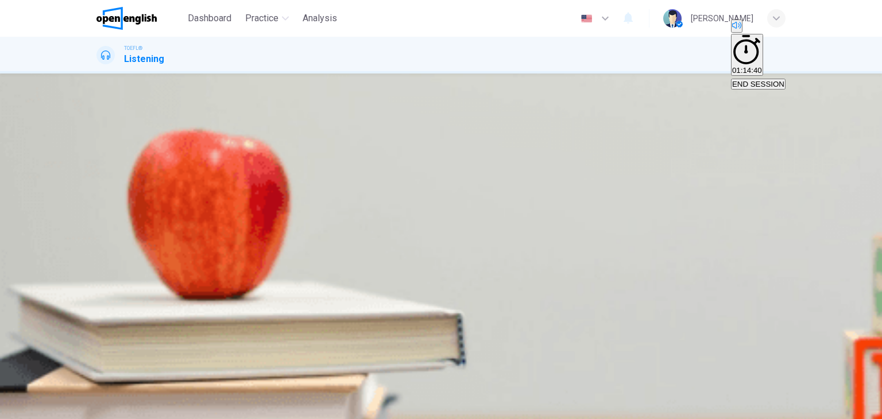
drag, startPoint x: 616, startPoint y: 405, endPoint x: 624, endPoint y: 404, distance: 8.7
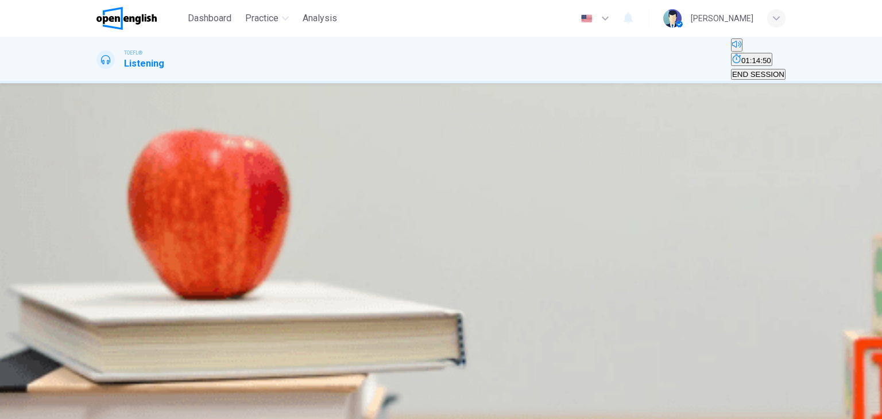
scroll to position [57, 0]
drag, startPoint x: 474, startPoint y: 279, endPoint x: 481, endPoint y: 283, distance: 8.8
click at [668, 167] on button "D A and B only" at bounding box center [690, 158] width 45 height 20
click at [64, 407] on button "SUBMIT" at bounding box center [45, 412] width 38 height 11
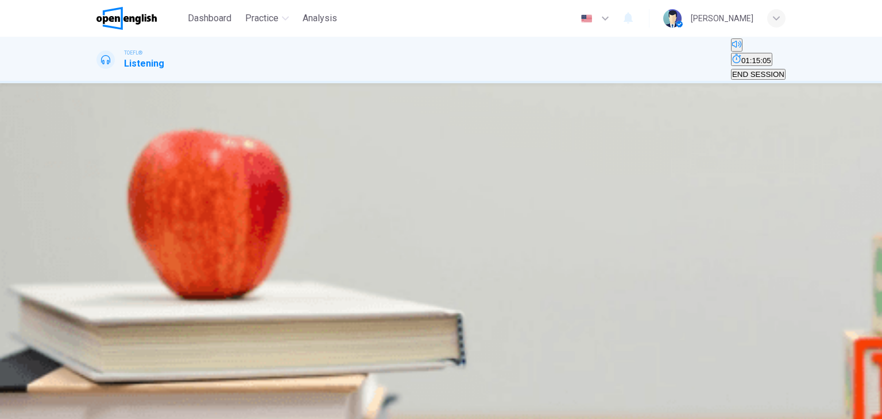
scroll to position [0, 0]
click at [269, 166] on span "He might like tutoring enough to become a teacher" at bounding box center [184, 161] width 172 height 9
drag, startPoint x: 472, startPoint y: 260, endPoint x: 468, endPoint y: 268, distance: 8.2
click at [468, 168] on div "A He might like tutoring enough to become a teacher B He can put that experienc…" at bounding box center [440, 158] width 689 height 21
click at [563, 167] on button "D All of the above" at bounding box center [590, 158] width 55 height 20
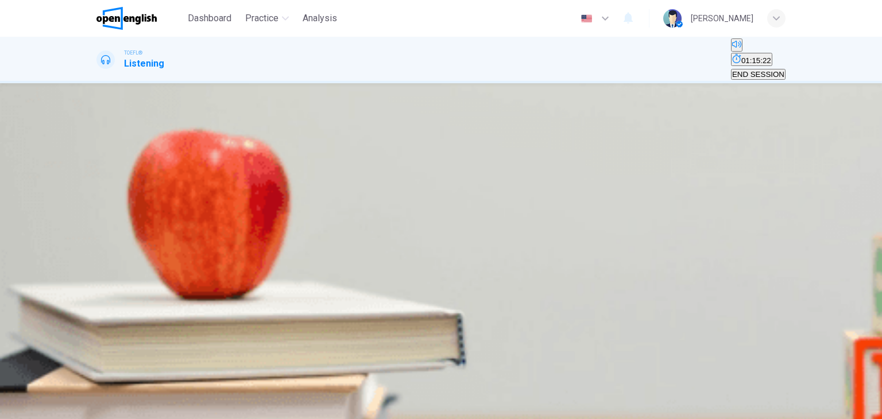
click at [64, 407] on button "SUBMIT" at bounding box center [45, 412] width 38 height 11
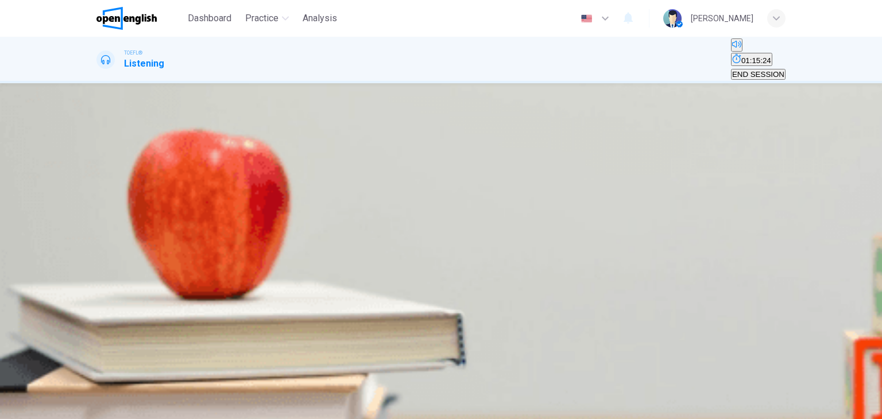
click at [99, 160] on button "button" at bounding box center [97, 154] width 2 height 11
type input "*"
click at [562, 225] on span "Because he never thought he was a good writer before" at bounding box center [517, 220] width 186 height 9
click at [64, 408] on icon "button" at bounding box center [60, 411] width 7 height 7
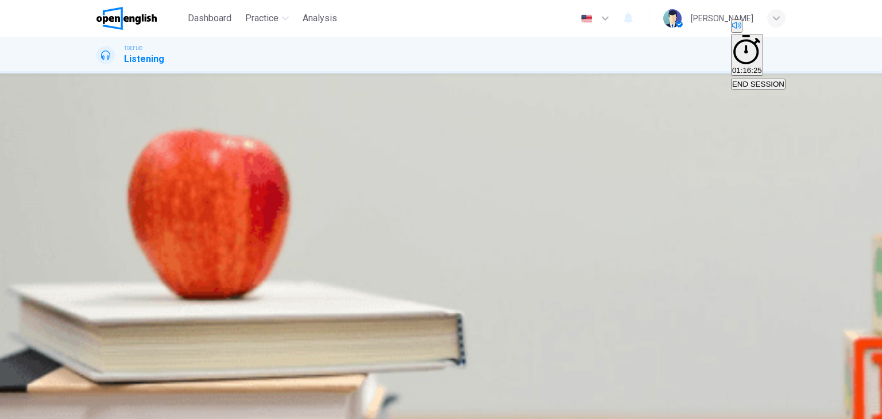
scroll to position [57, 0]
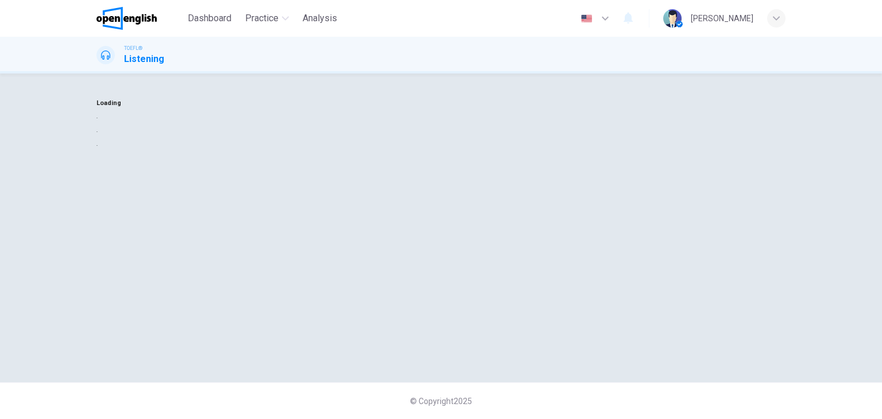
scroll to position [0, 0]
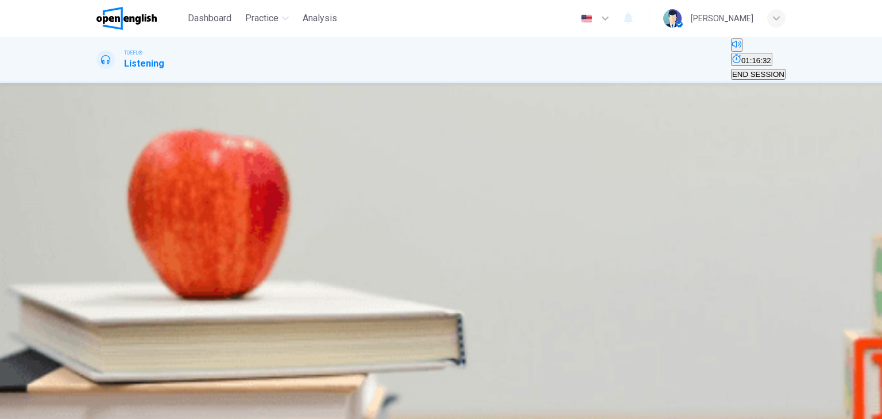
click at [107, 204] on icon "button" at bounding box center [105, 199] width 12 height 14
click at [98, 192] on icon "button" at bounding box center [98, 192] width 0 height 0
drag, startPoint x: 140, startPoint y: 203, endPoint x: 129, endPoint y: 204, distance: 11.5
click at [96, 197] on span at bounding box center [96, 197] width 0 height 0
click at [98, 192] on icon "button" at bounding box center [98, 192] width 0 height 0
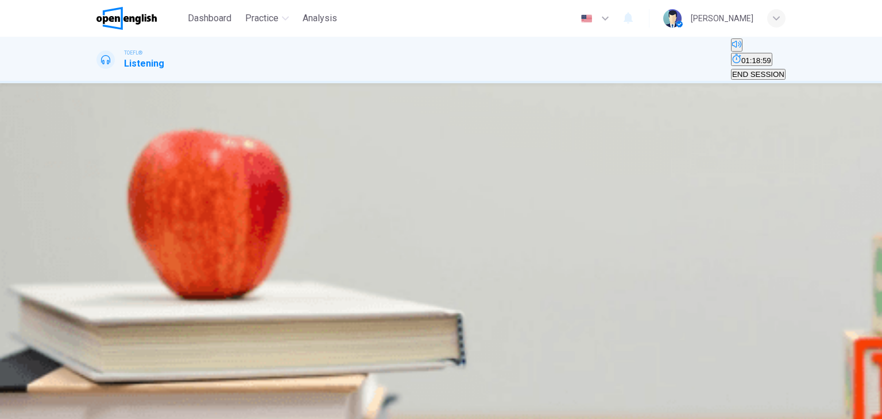
type input "*"
drag, startPoint x: 145, startPoint y: 201, endPoint x: 119, endPoint y: 204, distance: 25.5
click at [119, 204] on div "02m 58s" at bounding box center [440, 211] width 689 height 59
click at [96, 197] on span at bounding box center [96, 197] width 0 height 0
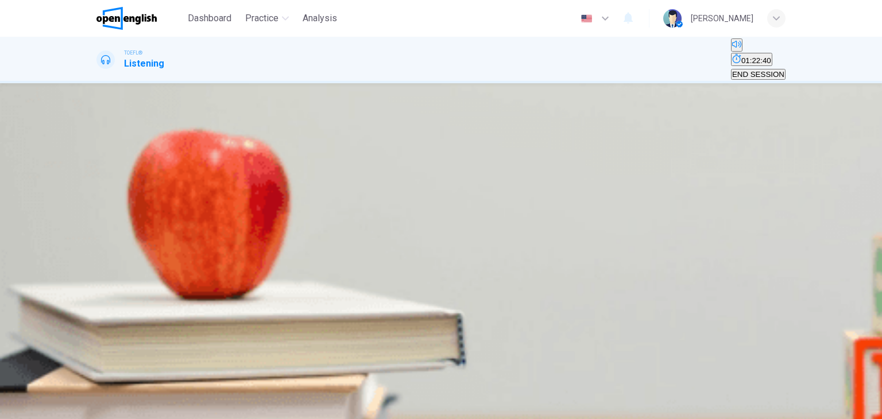
type input "*"
click at [484, 167] on button "D A and C only" at bounding box center [507, 158] width 46 height 20
click at [64, 407] on button "SUBMIT" at bounding box center [45, 412] width 38 height 11
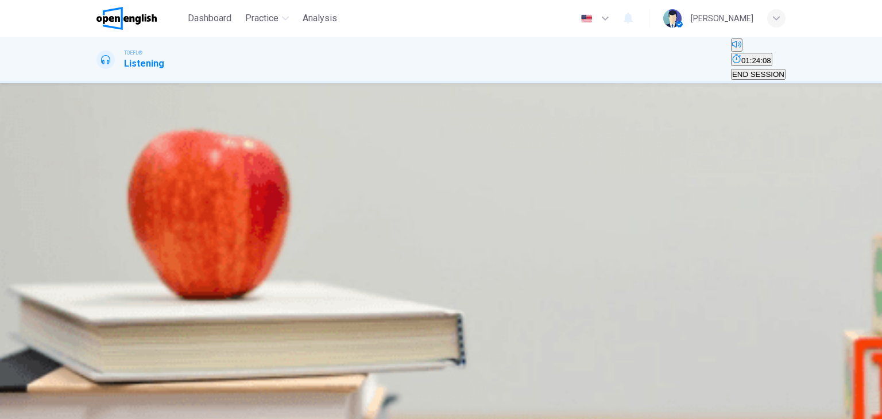
click at [584, 166] on span "By informing him of alternate resources for information" at bounding box center [676, 161] width 184 height 9
click at [56, 408] on span "SUBMIT" at bounding box center [42, 412] width 29 height 9
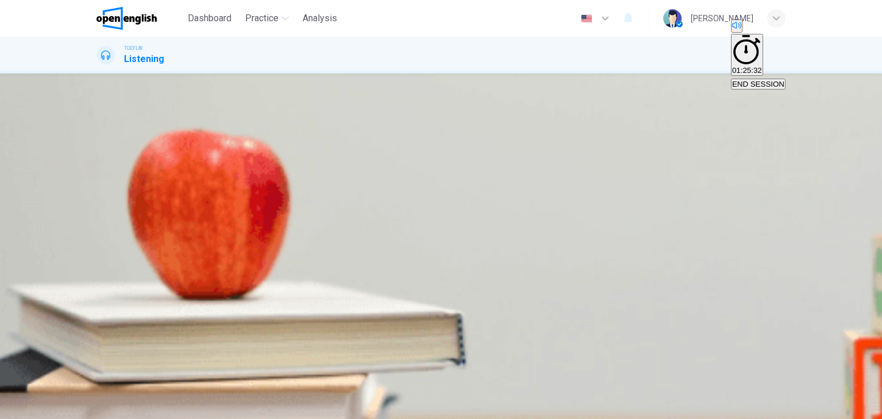
scroll to position [57, 0]
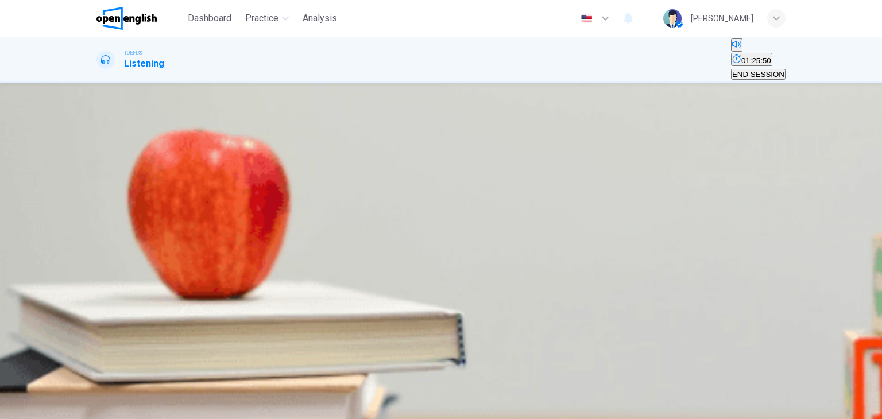
click at [669, 166] on span "All of the above" at bounding box center [695, 161] width 53 height 9
click at [64, 407] on button "SUBMIT" at bounding box center [45, 412] width 38 height 11
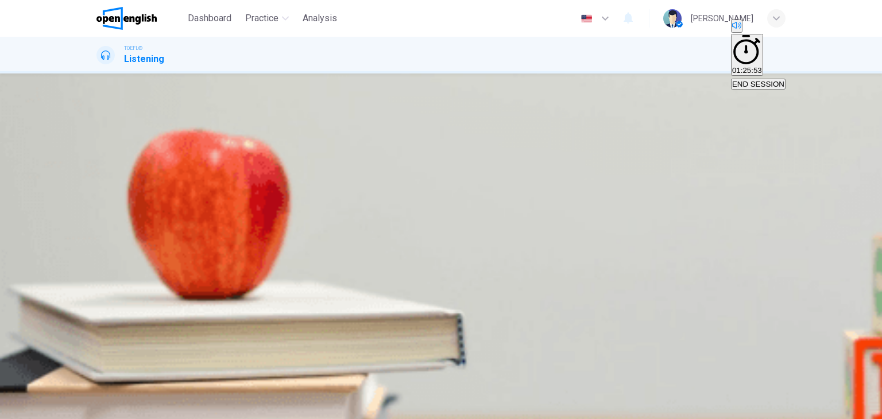
scroll to position [115, 0]
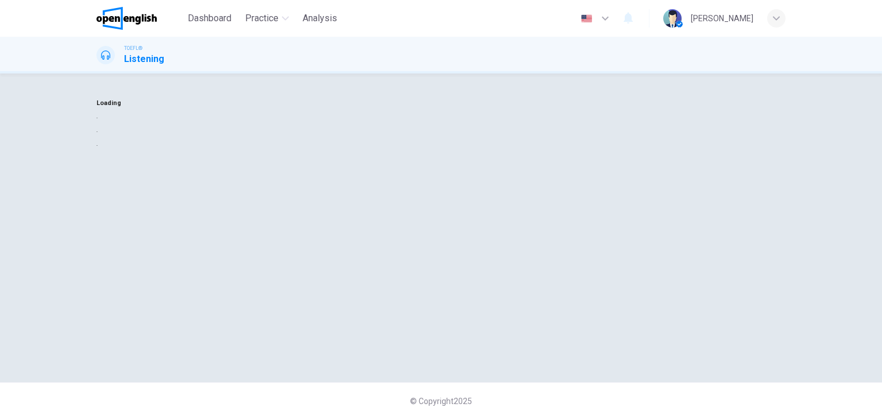
scroll to position [0, 0]
